Goal: Information Seeking & Learning: Learn about a topic

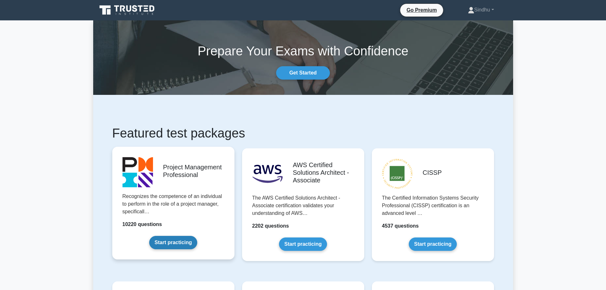
click at [173, 245] on link "Start practicing" at bounding box center [173, 242] width 48 height 13
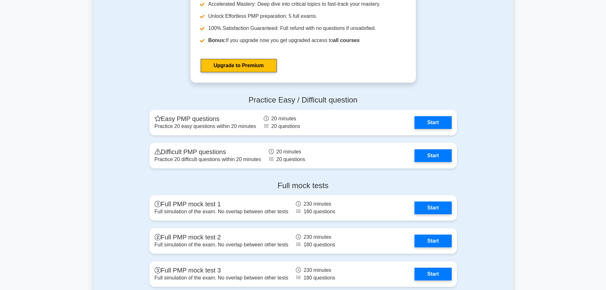
scroll to position [2311, 0]
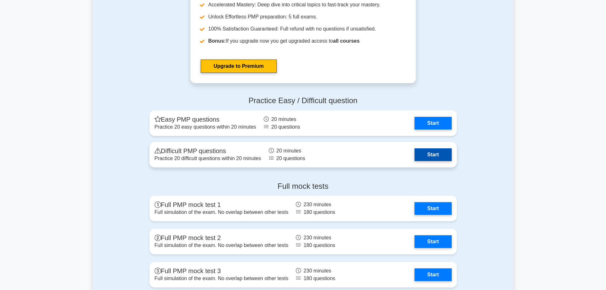
click at [430, 156] on link "Start" at bounding box center [432, 154] width 37 height 13
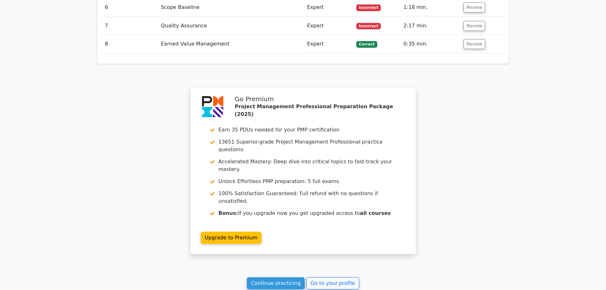
scroll to position [954, 0]
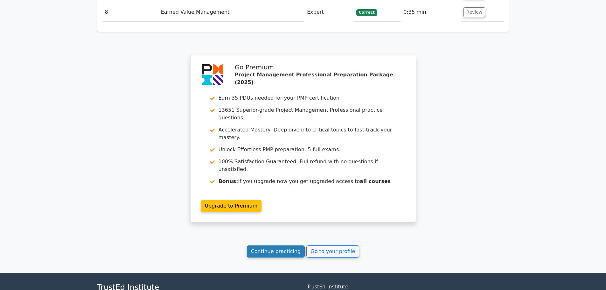
click at [274, 245] on link "Continue practicing" at bounding box center [276, 251] width 58 height 12
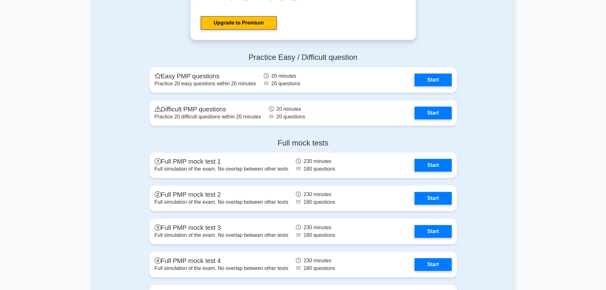
scroll to position [2343, 0]
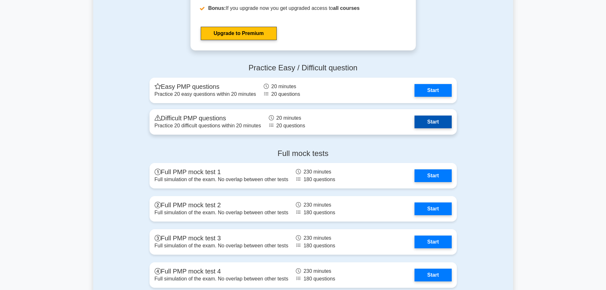
click at [425, 123] on link "Start" at bounding box center [432, 121] width 37 height 13
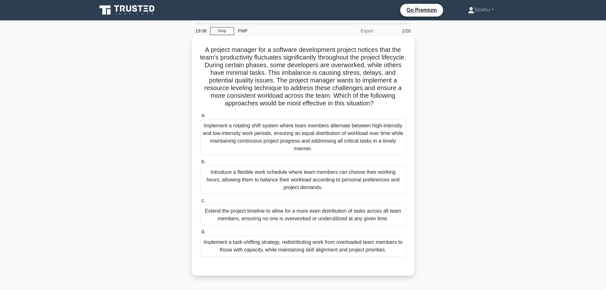
click at [356, 250] on div "Implement a task-shifting strategy, redistributing work from overloaded team me…" at bounding box center [303, 245] width 206 height 21
click at [200, 234] on input "d. Implement a task-shifting strategy, redistributing work from overloaded team…" at bounding box center [200, 232] width 0 height 4
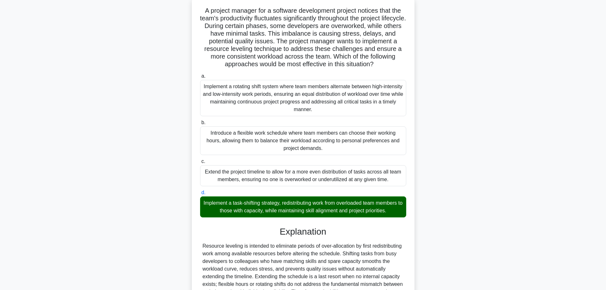
scroll to position [118, 0]
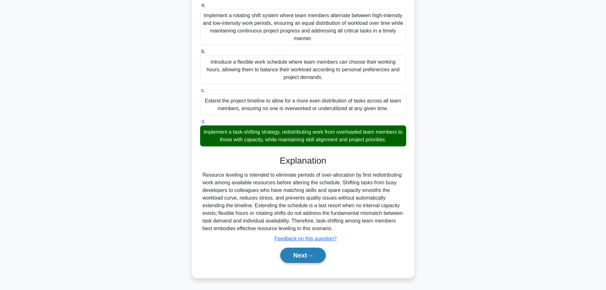
click at [311, 252] on button "Next" at bounding box center [302, 254] width 45 height 15
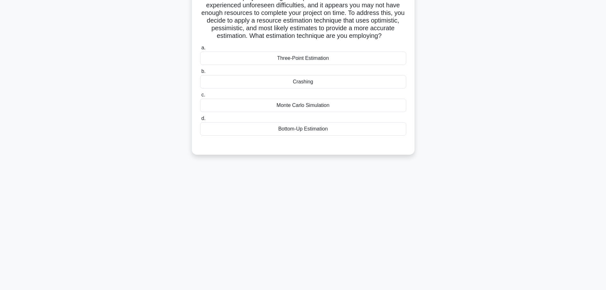
scroll to position [0, 0]
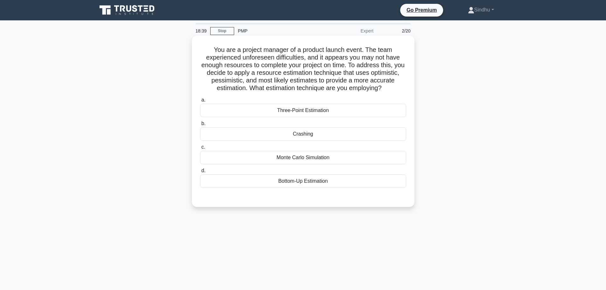
click at [318, 109] on div "Three-Point Estimation" at bounding box center [303, 110] width 206 height 13
click at [200, 102] on input "a. Three-Point Estimation" at bounding box center [200, 100] width 0 height 4
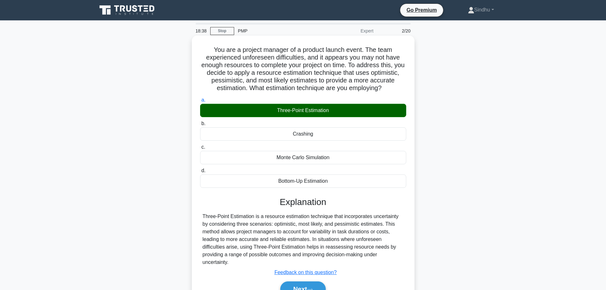
scroll to position [54, 0]
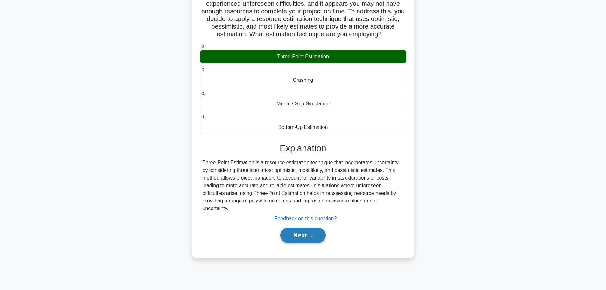
click at [302, 235] on button "Next" at bounding box center [302, 234] width 45 height 15
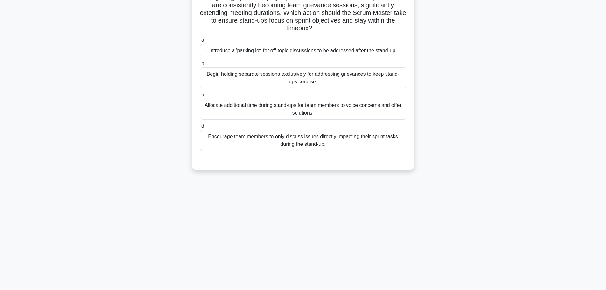
scroll to position [22, 0]
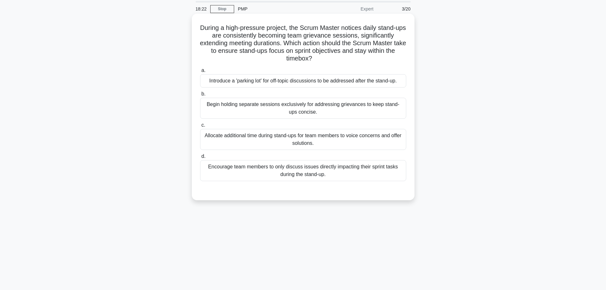
click at [367, 77] on div "Introduce a 'parking lot' for off-topic discussions to be addressed after the s…" at bounding box center [303, 80] width 206 height 13
click at [200, 72] on input "a. Introduce a 'parking lot' for off-topic discussions to be addressed after th…" at bounding box center [200, 70] width 0 height 4
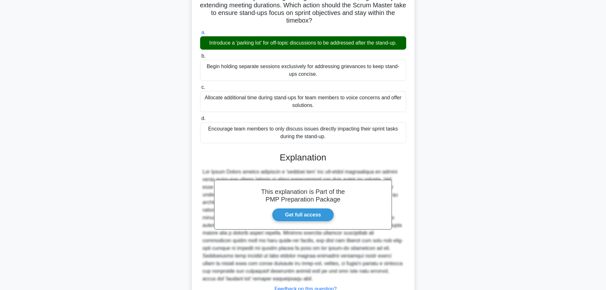
scroll to position [103, 0]
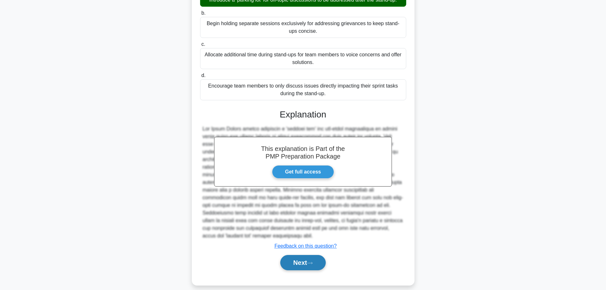
click at [291, 255] on button "Next" at bounding box center [302, 262] width 45 height 15
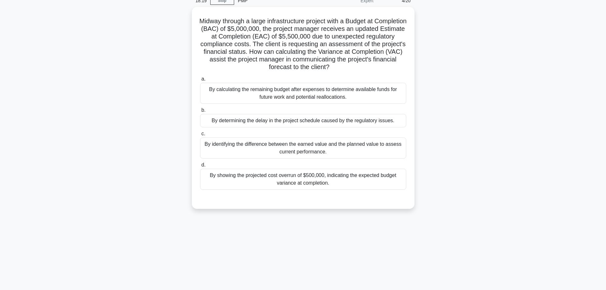
scroll to position [0, 0]
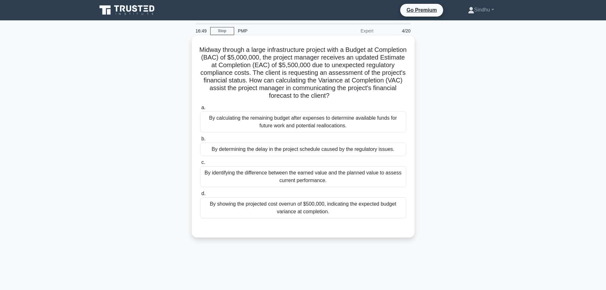
click at [307, 214] on div "By showing the projected cost overrun of $500,000, indicating the expected budg…" at bounding box center [303, 207] width 206 height 21
click at [200, 196] on input "d. By showing the projected cost overrun of $500,000, indicating the expected b…" at bounding box center [200, 193] width 0 height 4
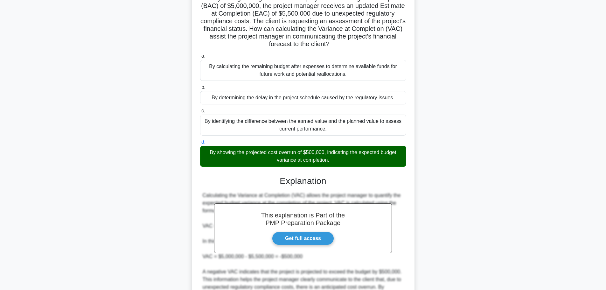
scroll to position [127, 0]
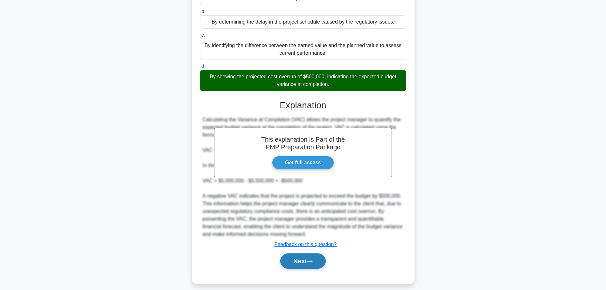
click at [295, 260] on button "Next" at bounding box center [302, 260] width 45 height 15
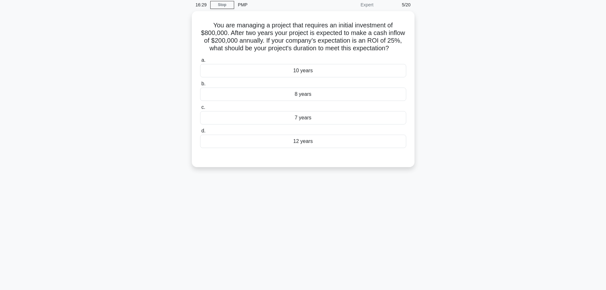
scroll to position [0, 0]
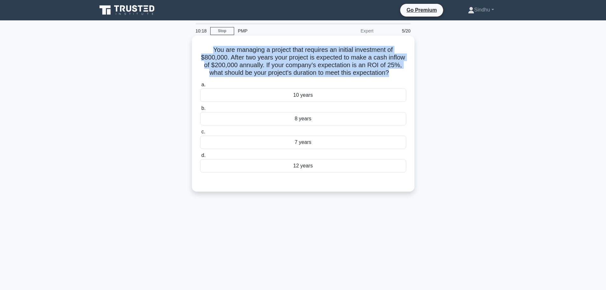
drag, startPoint x: 408, startPoint y: 73, endPoint x: 199, endPoint y: 44, distance: 210.8
click at [199, 44] on div "You are managing a project that requires an initial investment of $800,000. Aft…" at bounding box center [302, 113] width 217 height 151
copy h5 "You are managing a project that requires an initial investment of $800,000. Aft…"
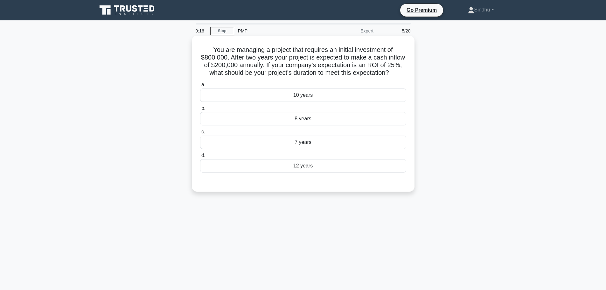
click at [304, 172] on div "12 years" at bounding box center [303, 165] width 206 height 13
click at [200, 157] on input "d. 12 years" at bounding box center [200, 155] width 0 height 4
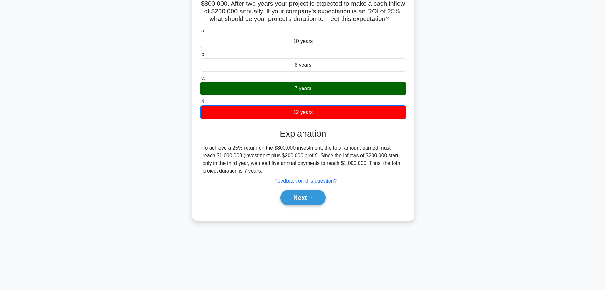
scroll to position [22, 0]
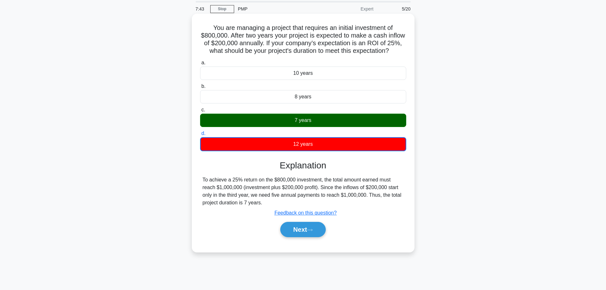
drag, startPoint x: 249, startPoint y: 211, endPoint x: 196, endPoint y: 188, distance: 58.2
click at [196, 188] on div "You are managing a project that requires an initial investment of $800,000. Aft…" at bounding box center [302, 132] width 217 height 233
copy div "To achieve a 25% return on the $800,000 investment, the total amount earned mus…"
click at [296, 237] on button "Next" at bounding box center [302, 229] width 45 height 15
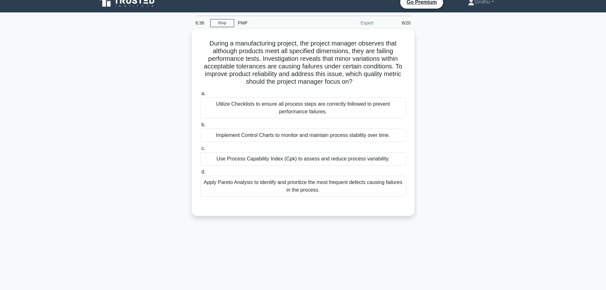
scroll to position [0, 0]
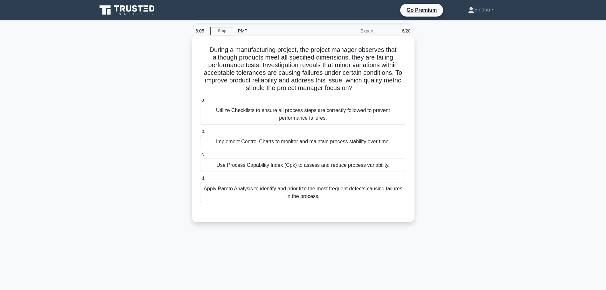
click at [307, 167] on div "Use Process Capability Index (Cpk) to assess and reduce process variability." at bounding box center [303, 164] width 206 height 13
click at [200, 157] on input "c. Use Process Capability Index (Cpk) to assess and reduce process variability." at bounding box center [200, 155] width 0 height 4
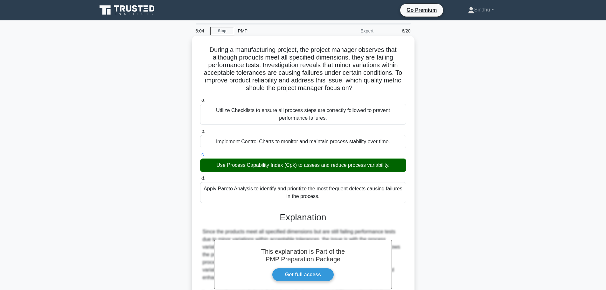
scroll to position [103, 0]
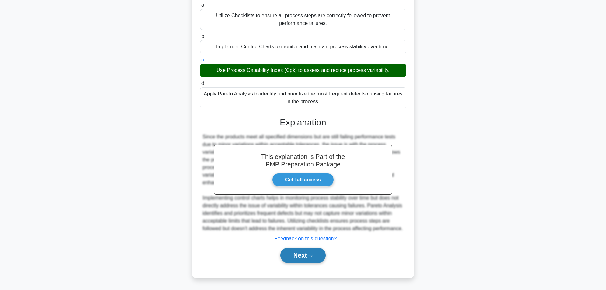
click at [299, 250] on button "Next" at bounding box center [302, 254] width 45 height 15
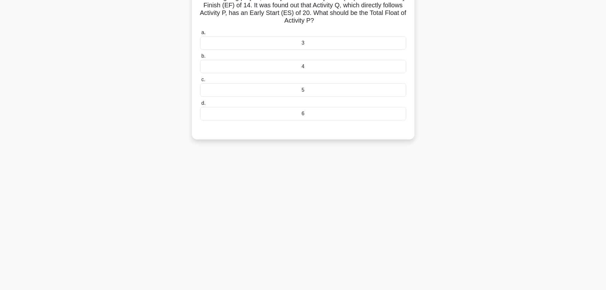
scroll to position [0, 0]
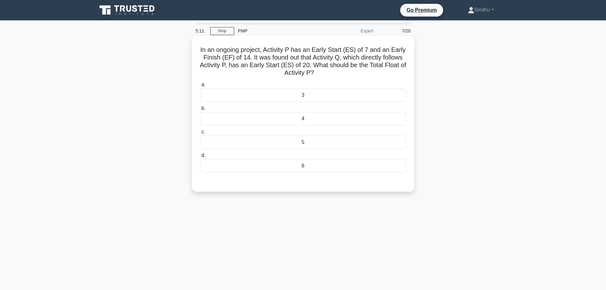
click at [308, 166] on div "6" at bounding box center [303, 165] width 206 height 13
click at [200, 157] on input "d. 6" at bounding box center [200, 155] width 0 height 4
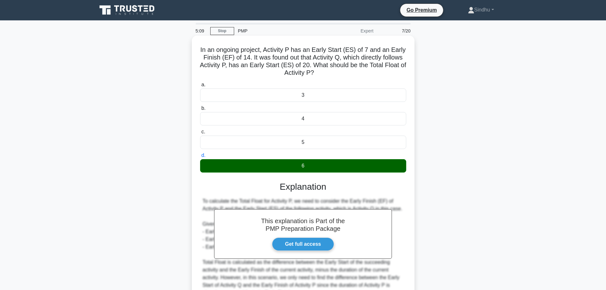
scroll to position [126, 0]
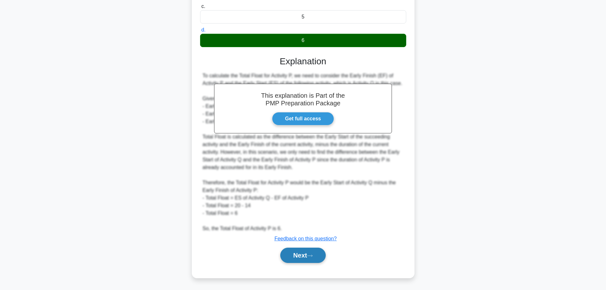
click at [293, 255] on button "Next" at bounding box center [302, 254] width 45 height 15
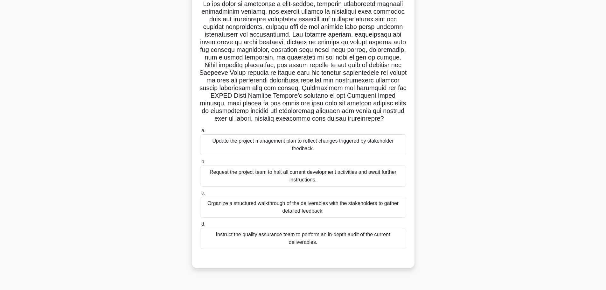
scroll to position [54, 0]
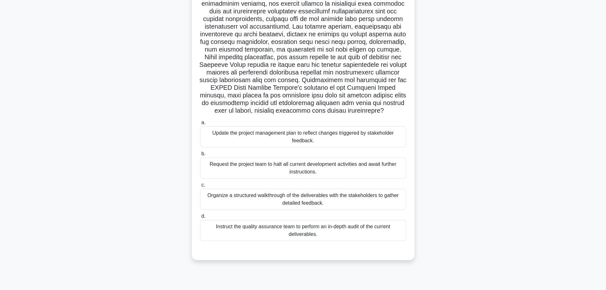
click at [247, 199] on div "Organize a structured walkthrough of the deliverables with the stakeholders to …" at bounding box center [303, 199] width 206 height 21
click at [200, 187] on input "c. Organize a structured walkthrough of the deliverables with the stakeholders …" at bounding box center [200, 185] width 0 height 4
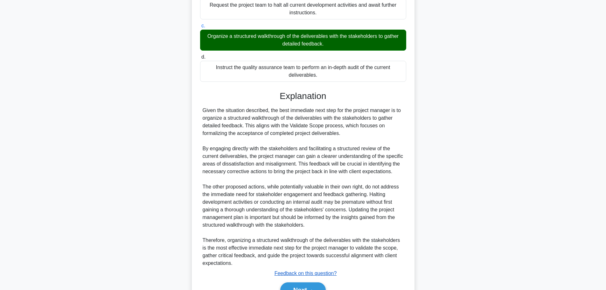
scroll to position [248, 0]
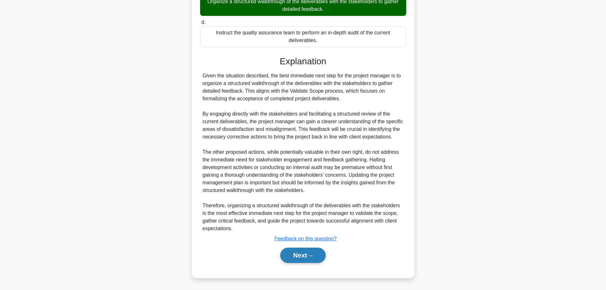
click at [307, 251] on button "Next" at bounding box center [302, 254] width 45 height 15
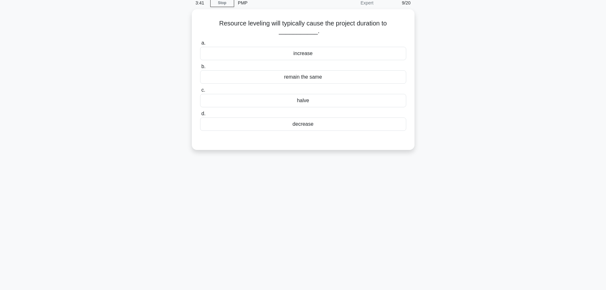
scroll to position [0, 0]
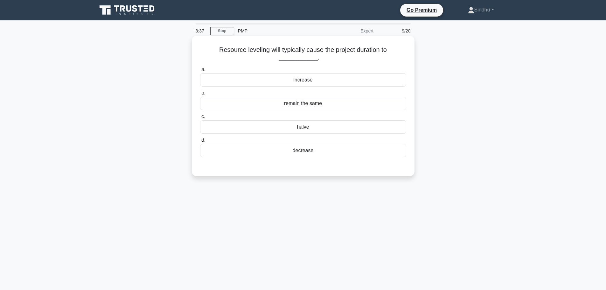
click at [300, 80] on div "increase" at bounding box center [303, 79] width 206 height 13
click at [200, 72] on input "a. increase" at bounding box center [200, 69] width 0 height 4
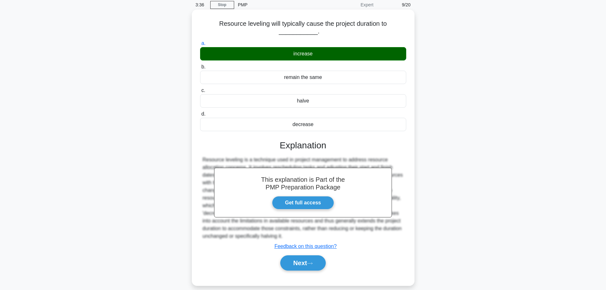
scroll to position [54, 0]
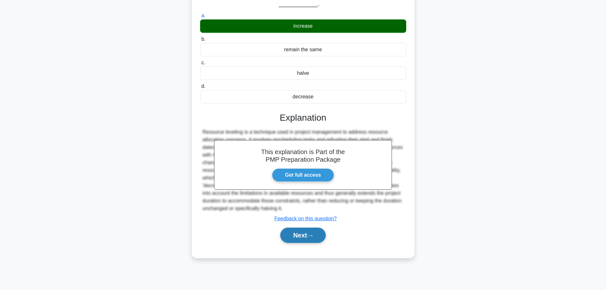
click at [299, 236] on button "Next" at bounding box center [302, 234] width 45 height 15
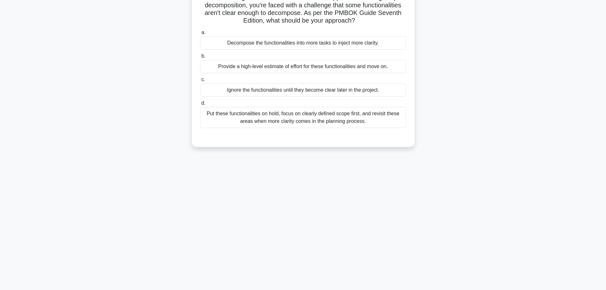
scroll to position [0, 0]
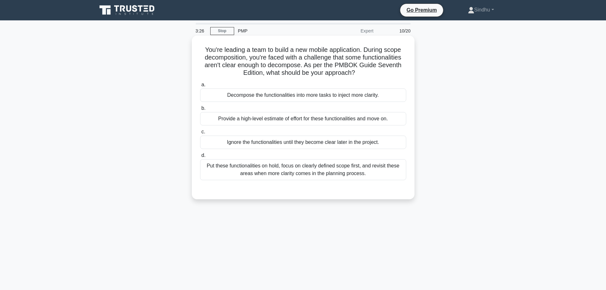
click at [322, 95] on div "Decompose the functionalities into more tasks to inject more clarity." at bounding box center [303, 94] width 206 height 13
click at [200, 87] on input "a. Decompose the functionalities into more tasks to inject more clarity." at bounding box center [200, 85] width 0 height 4
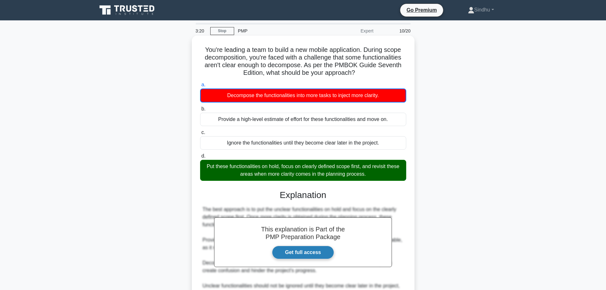
click at [308, 253] on link "Get full access" at bounding box center [303, 251] width 62 height 13
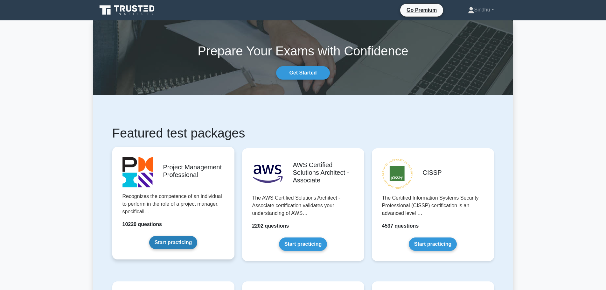
click at [168, 238] on link "Start practicing" at bounding box center [173, 242] width 48 height 13
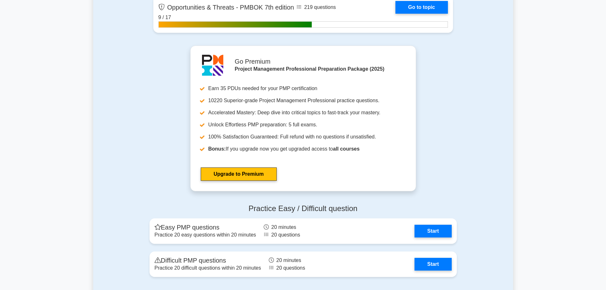
scroll to position [2257, 0]
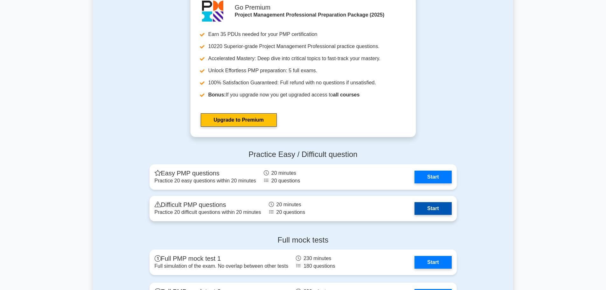
click at [426, 213] on link "Start" at bounding box center [432, 208] width 37 height 13
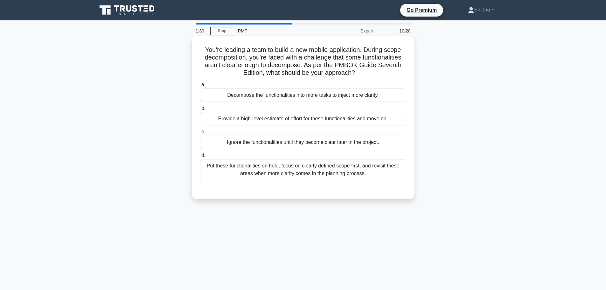
click at [261, 175] on div "Put these functionalities on hold, focus on clearly defined scope first, and re…" at bounding box center [303, 169] width 206 height 21
click at [200, 157] on input "d. Put these functionalities on hold, focus on clearly defined scope first, and…" at bounding box center [200, 155] width 0 height 4
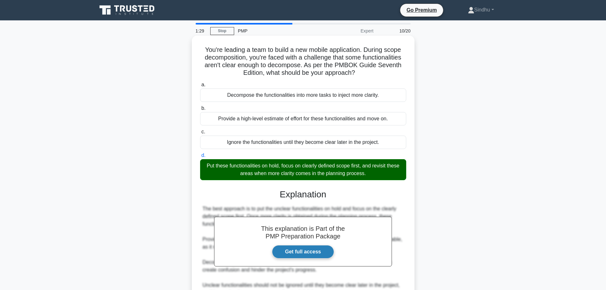
scroll to position [65, 0]
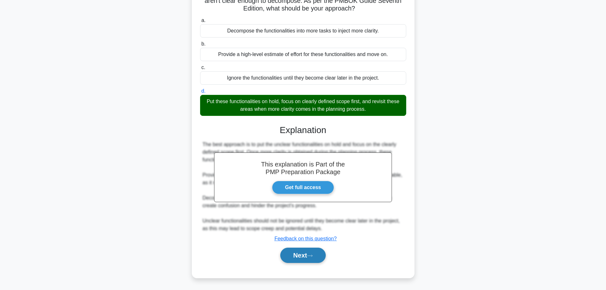
click at [292, 252] on button "Next" at bounding box center [302, 254] width 45 height 15
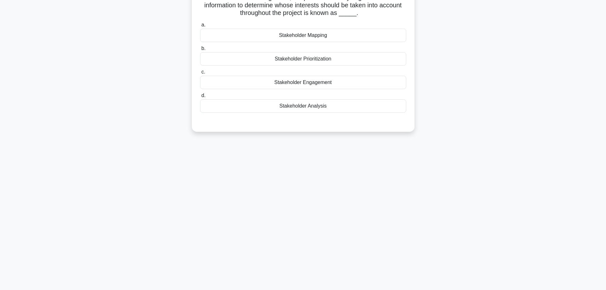
scroll to position [0, 0]
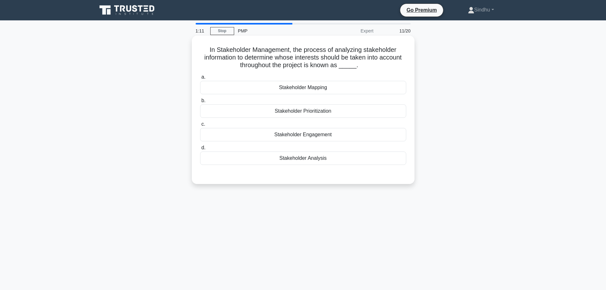
click at [295, 160] on div "Stakeholder Analysis" at bounding box center [303, 157] width 206 height 13
click at [200, 150] on input "d. Stakeholder Analysis" at bounding box center [200, 148] width 0 height 4
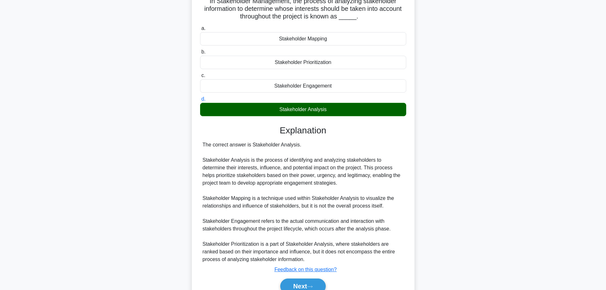
scroll to position [80, 0]
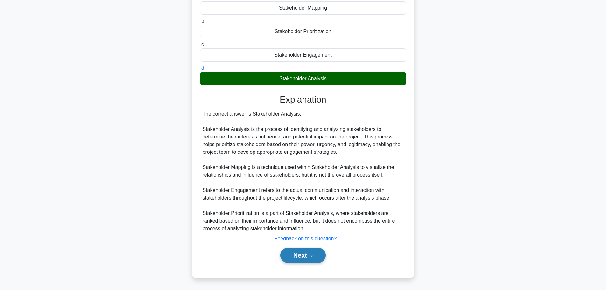
click at [287, 254] on button "Next" at bounding box center [302, 254] width 45 height 15
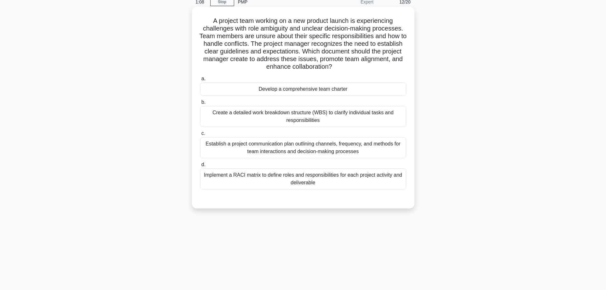
scroll to position [0, 0]
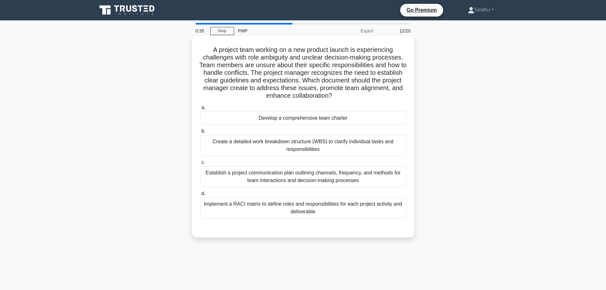
click at [305, 209] on div "Implement a RACI matrix to define roles and responsibilities for each project a…" at bounding box center [303, 207] width 206 height 21
click at [200, 196] on input "d. Implement a RACI matrix to define roles and responsibilities for each projec…" at bounding box center [200, 193] width 0 height 4
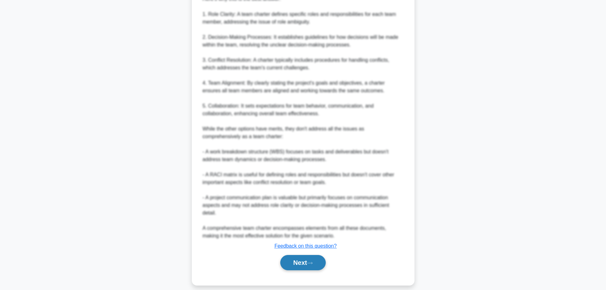
click at [293, 255] on button "Next" at bounding box center [302, 262] width 45 height 15
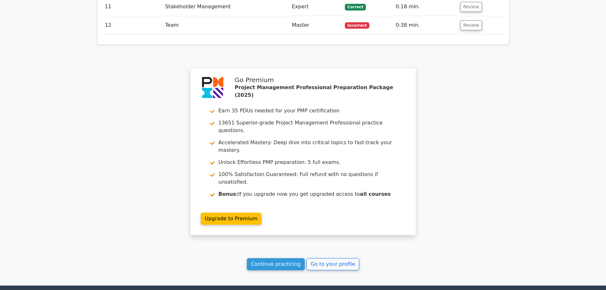
scroll to position [1178, 0]
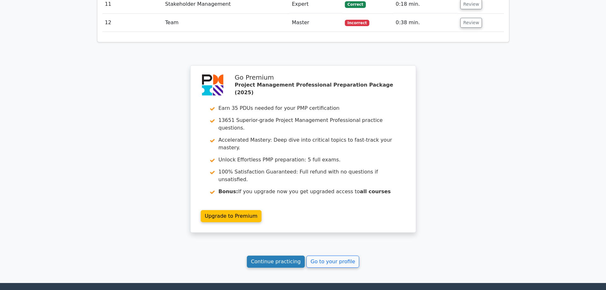
click at [282, 255] on link "Continue practicing" at bounding box center [276, 261] width 58 height 12
